Goal: Navigation & Orientation: Find specific page/section

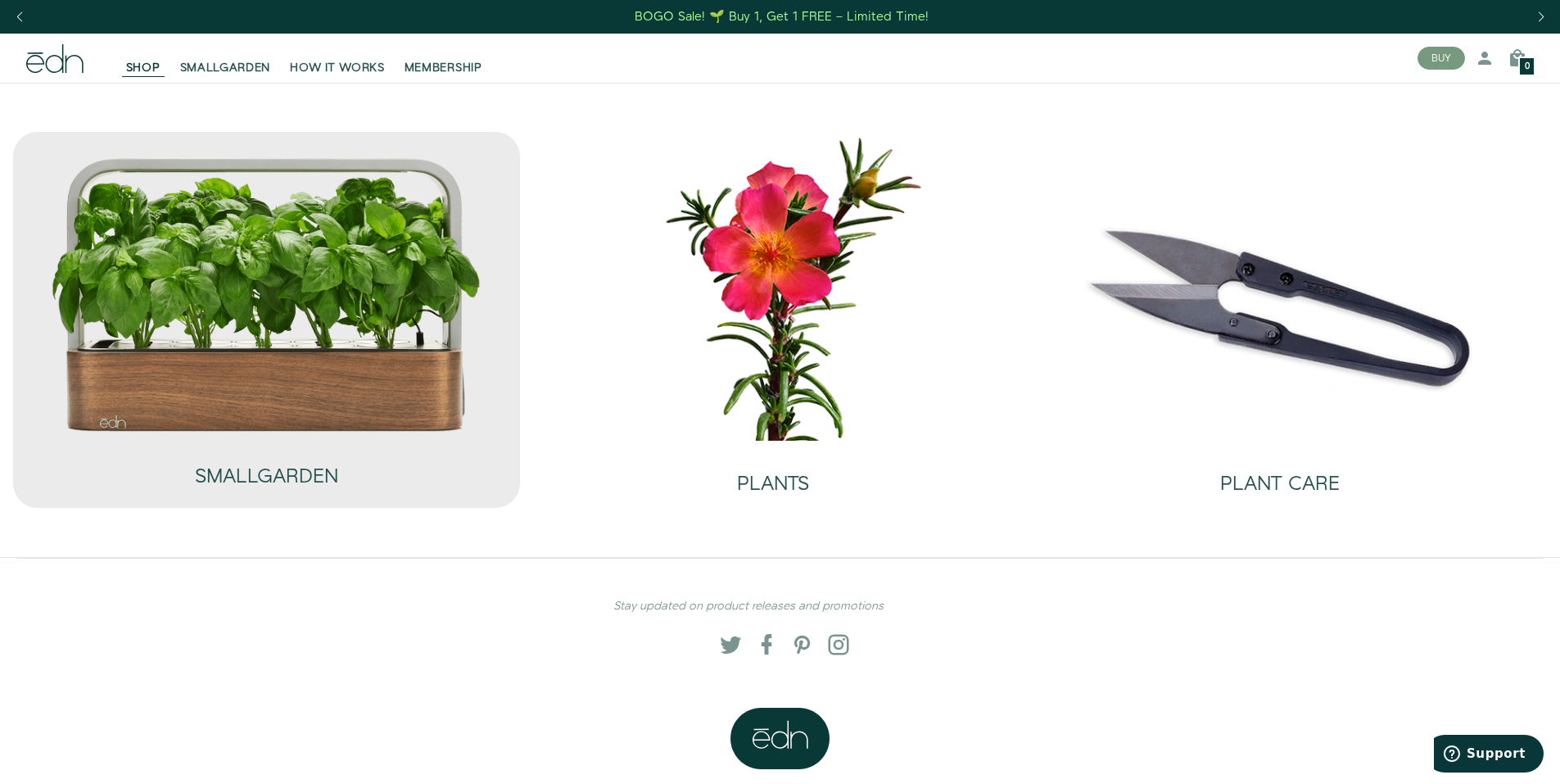
click at [414, 311] on img at bounding box center [266, 294] width 433 height 278
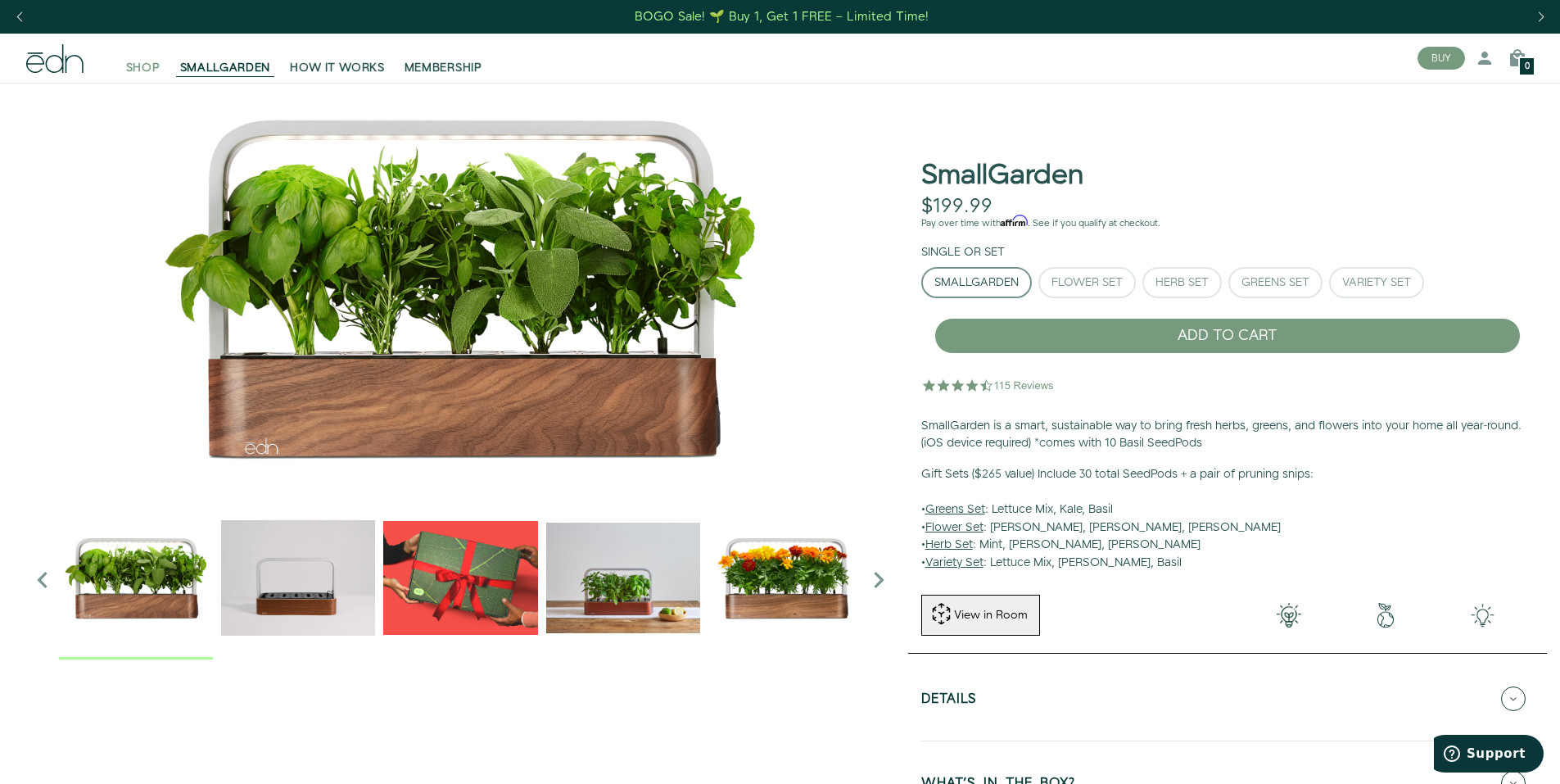
click at [138, 65] on span "SHOP" at bounding box center [143, 68] width 34 height 17
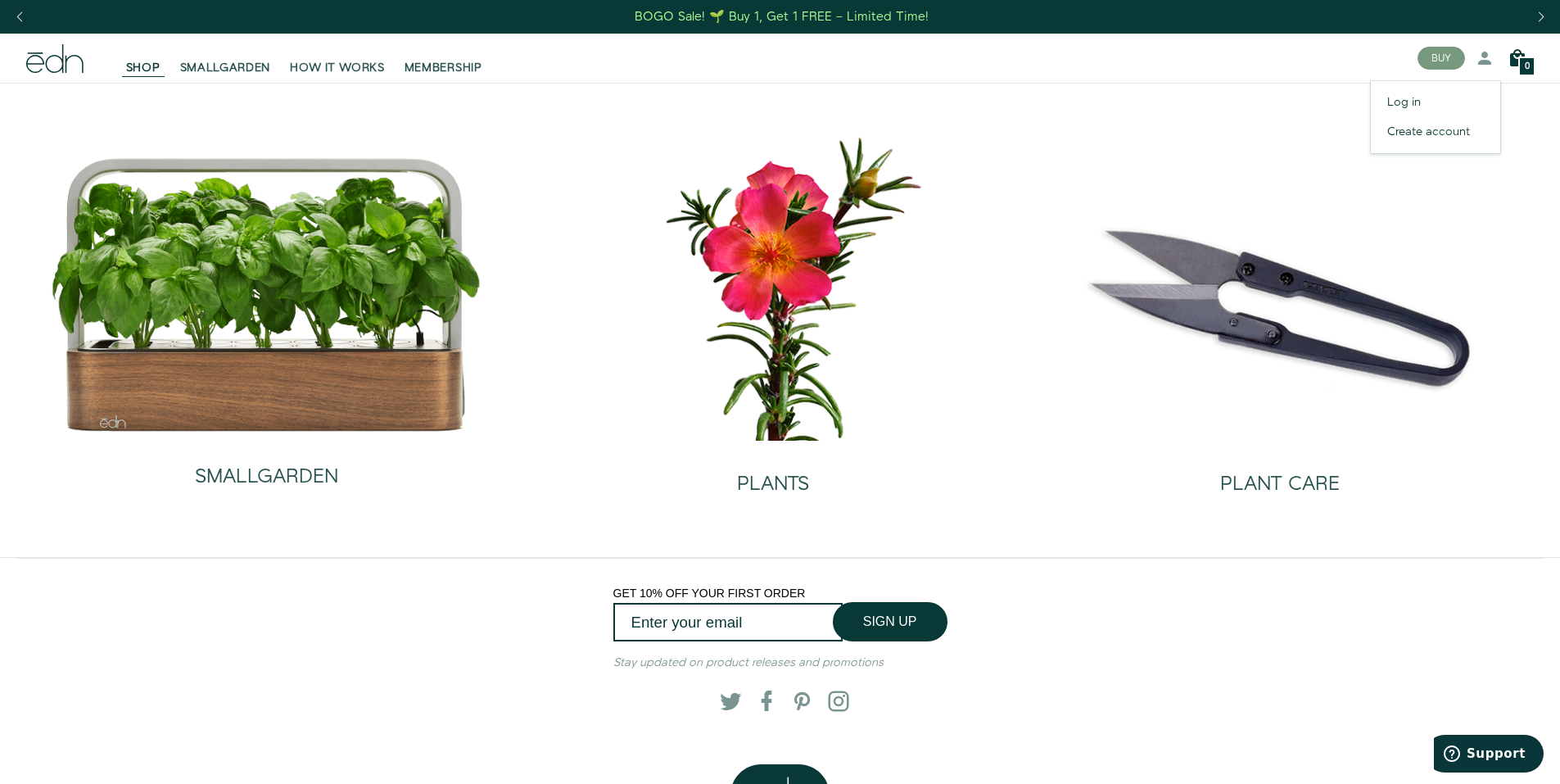
click at [1516, 62] on icon at bounding box center [1517, 58] width 19 height 19
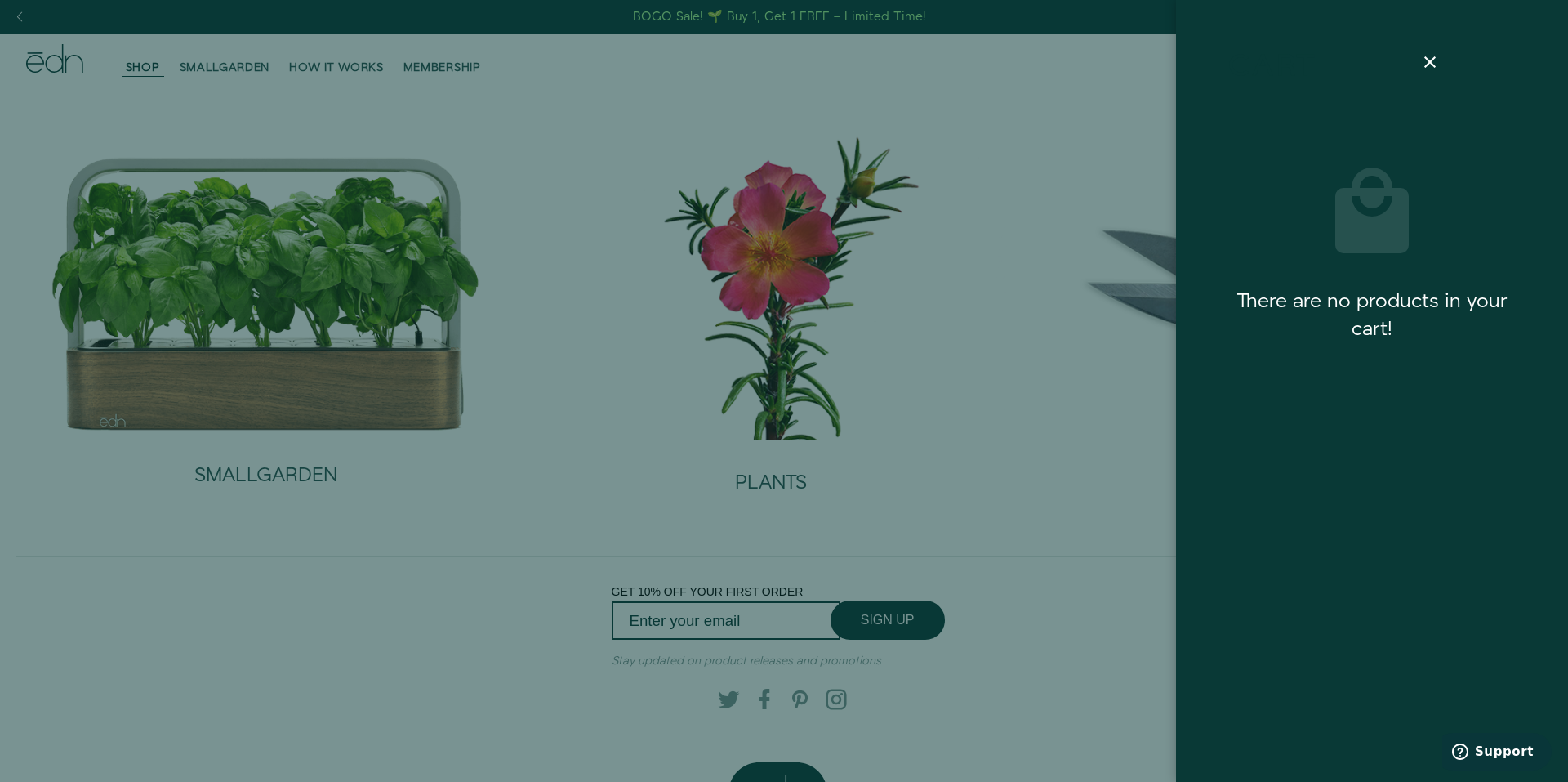
drag, startPoint x: 973, startPoint y: 252, endPoint x: 1077, endPoint y: 205, distance: 114.1
click at [973, 251] on div at bounding box center [784, 391] width 1568 height 782
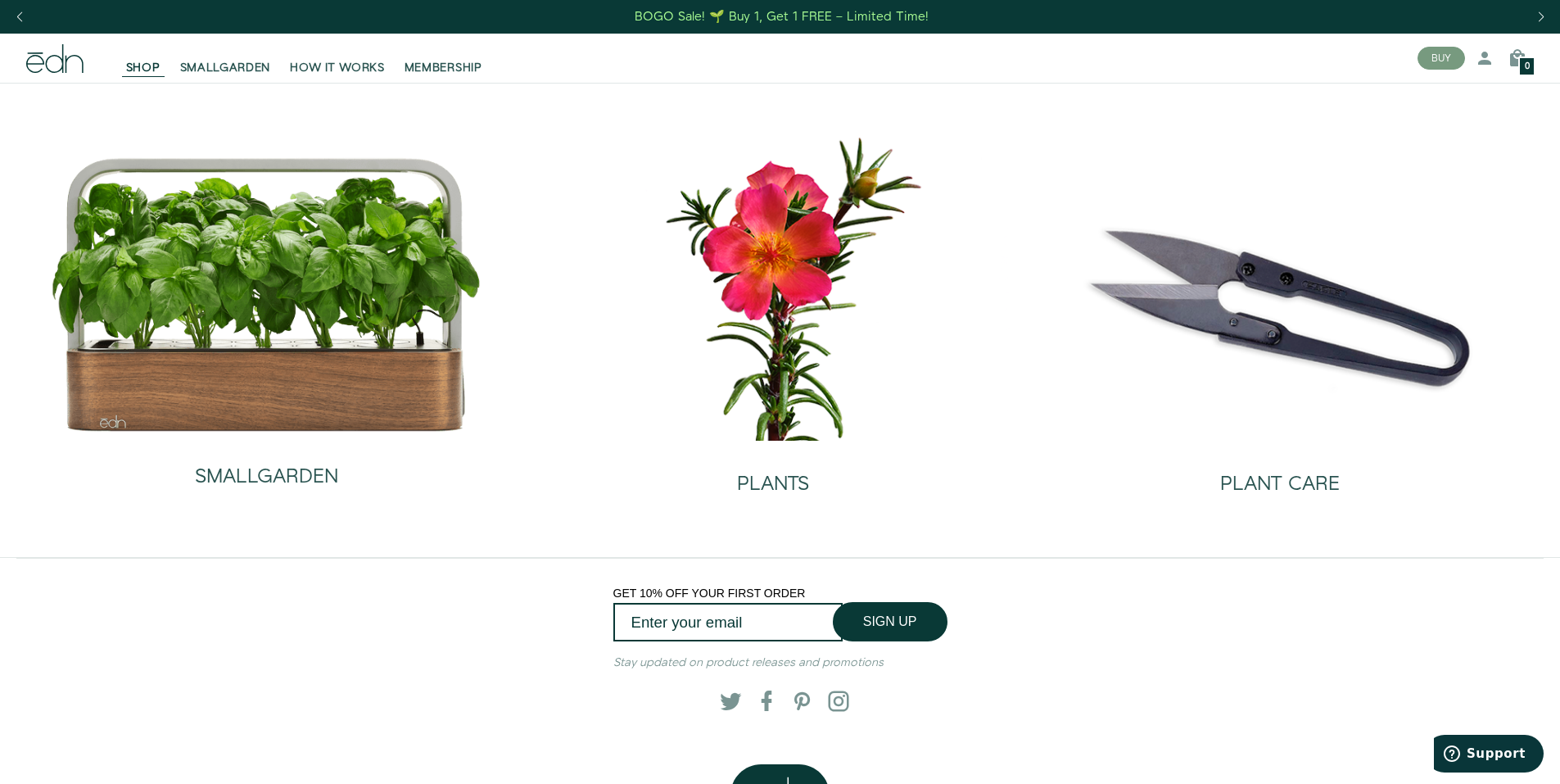
click at [61, 61] on icon at bounding box center [54, 58] width 57 height 29
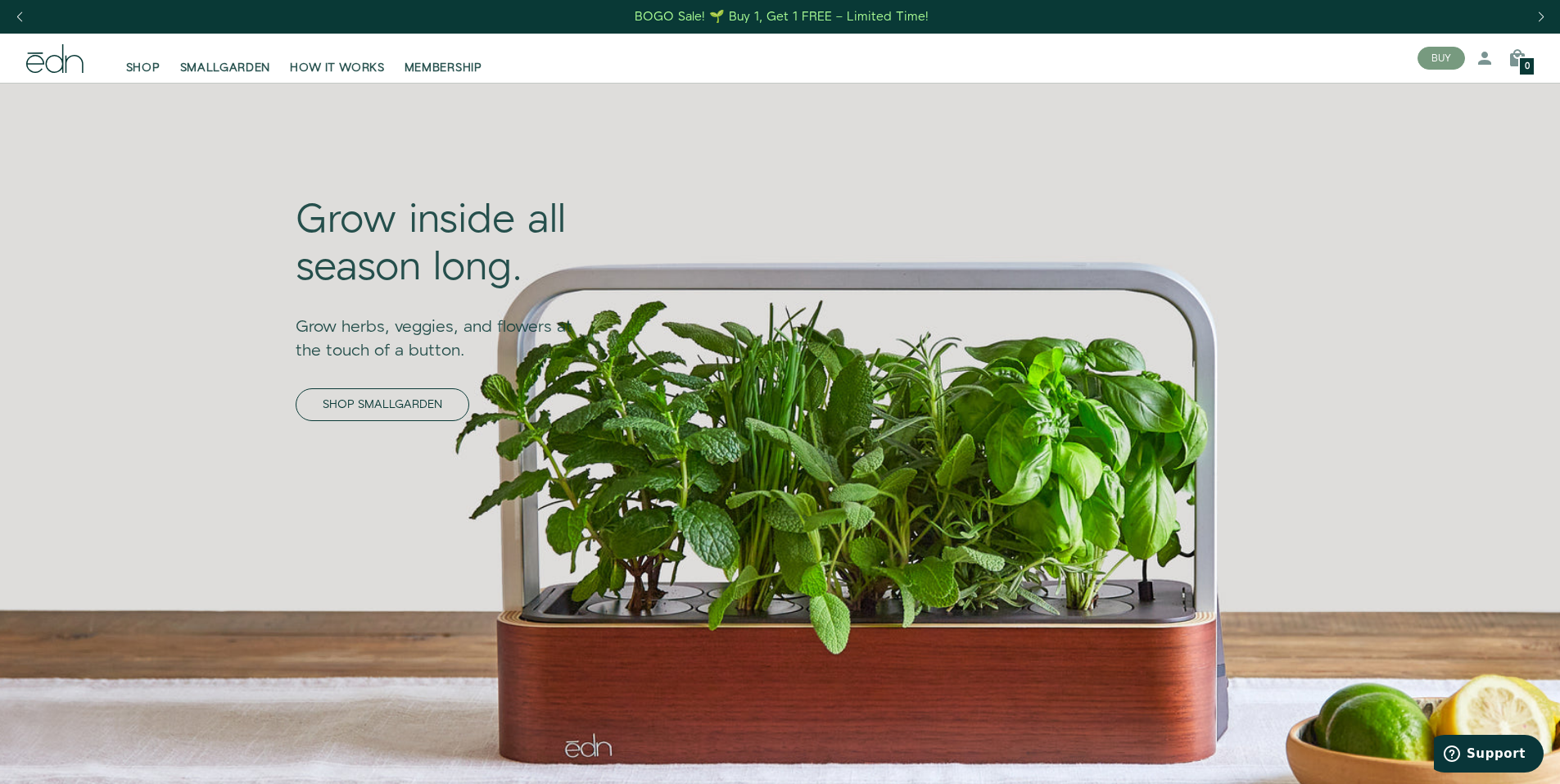
click at [295, 411] on link "SHOP SMALLGARDEN" at bounding box center [382, 405] width 174 height 33
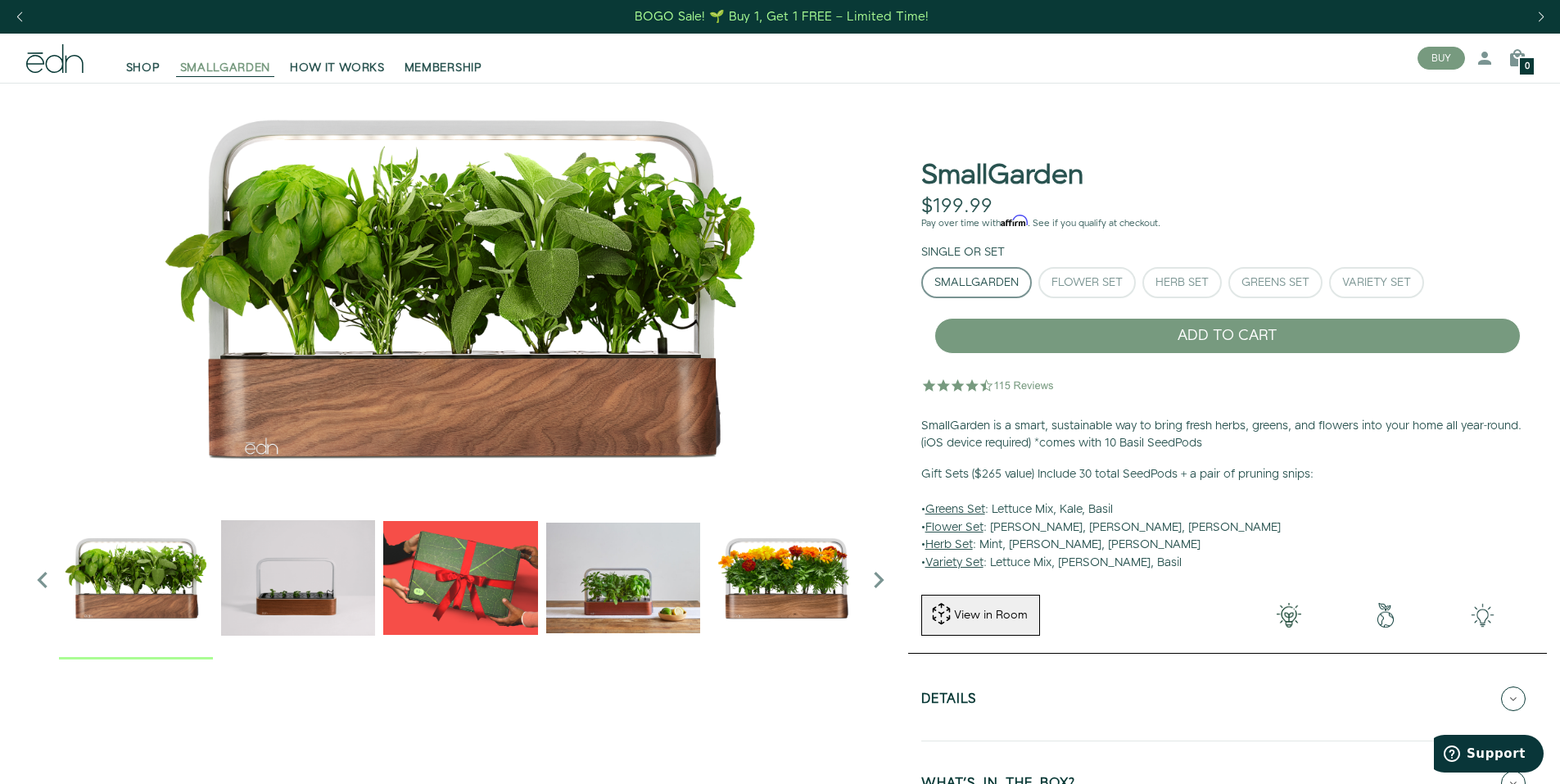
click at [192, 63] on span "SMALLGARDEN" at bounding box center [225, 68] width 91 height 17
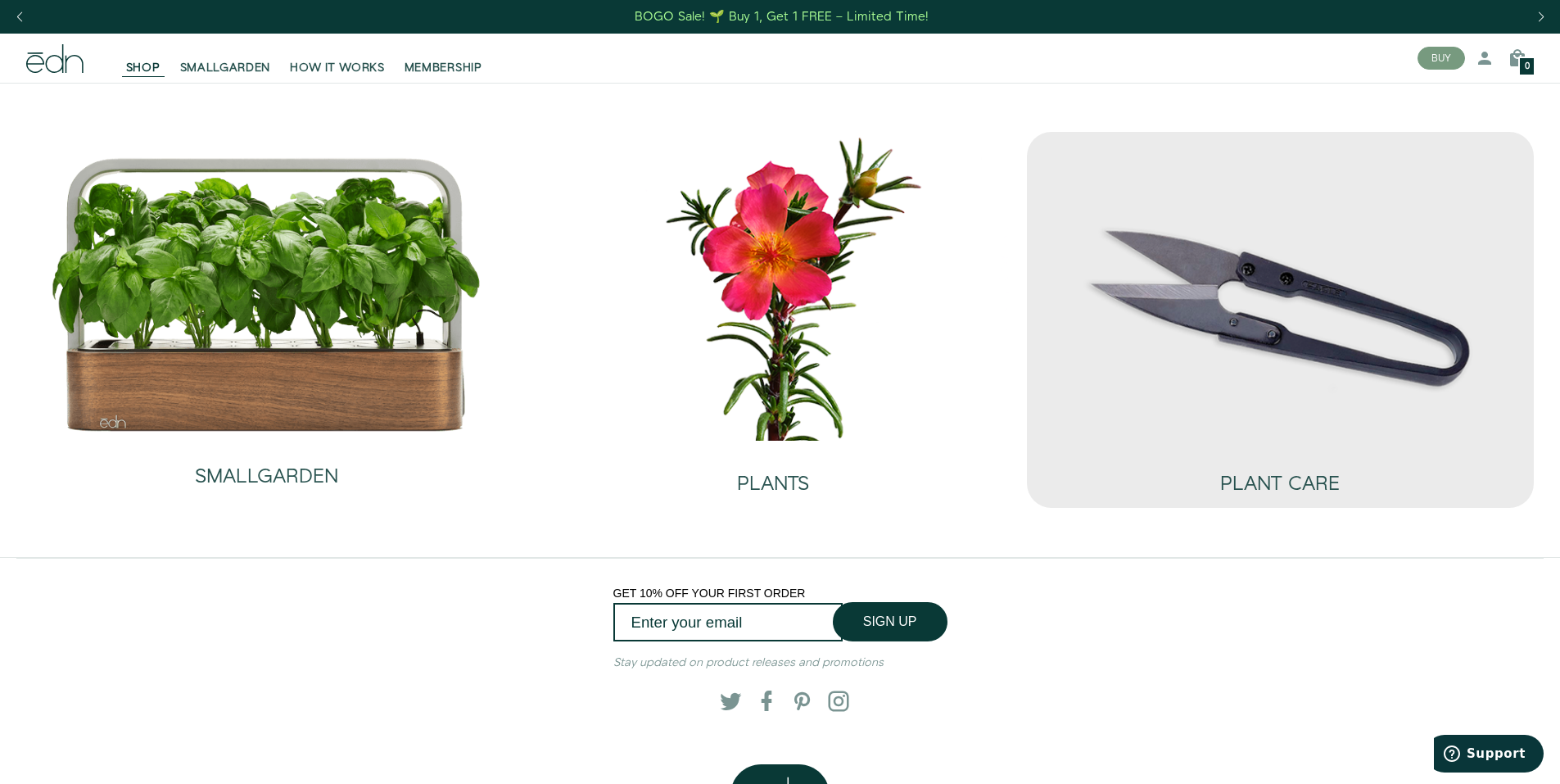
click at [1335, 354] on img at bounding box center [1280, 286] width 480 height 309
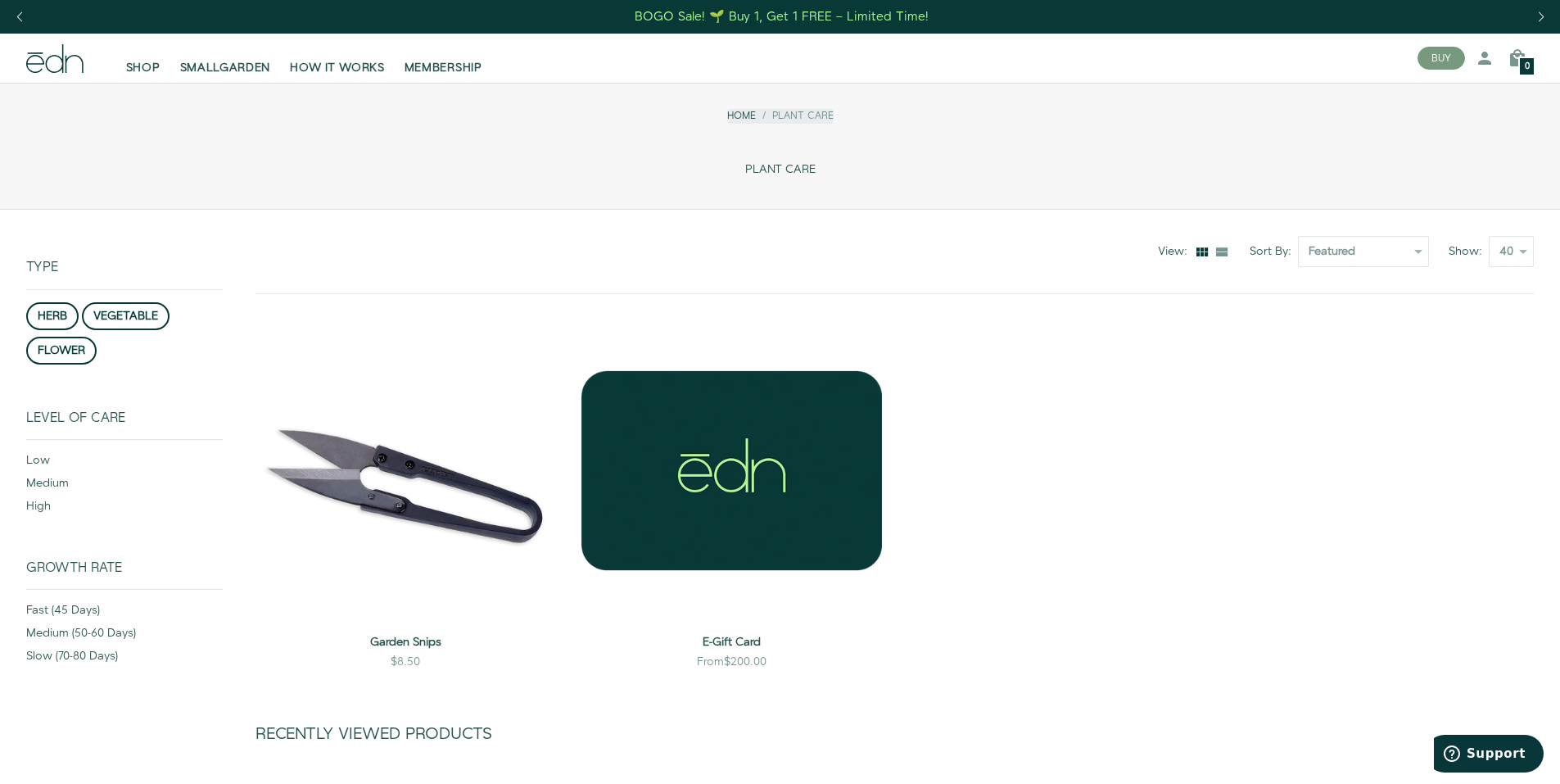
click at [20, 7] on div "Previous slide" at bounding box center [19, 17] width 22 height 36
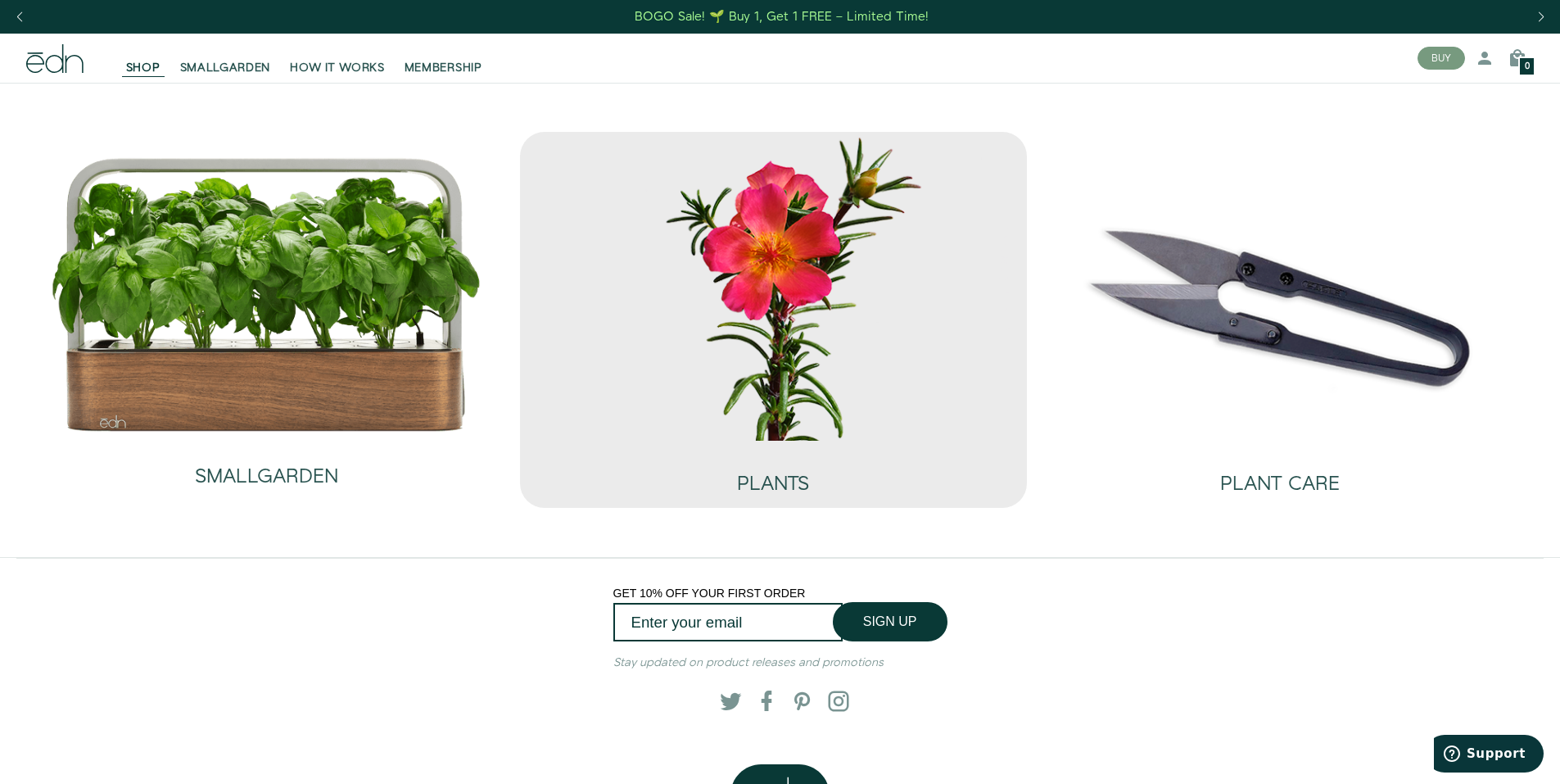
click at [765, 285] on img at bounding box center [773, 286] width 480 height 309
